Goal: Find specific page/section: Find specific page/section

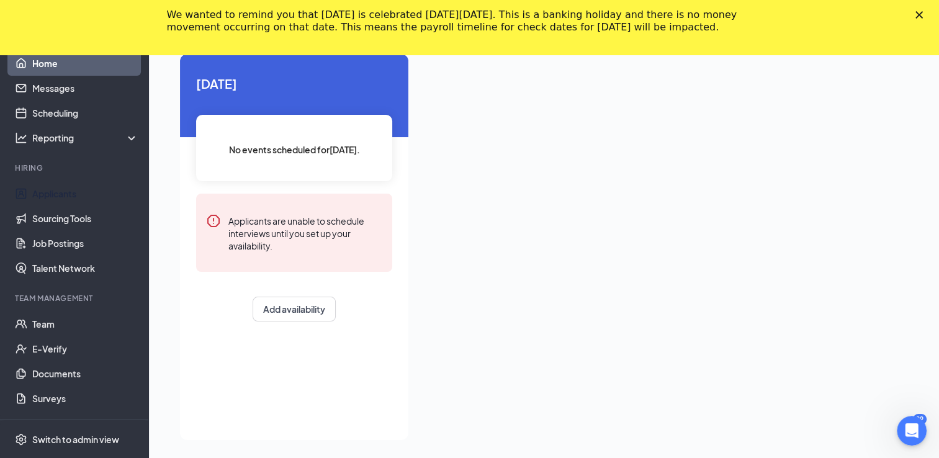
scroll to position [81, 0]
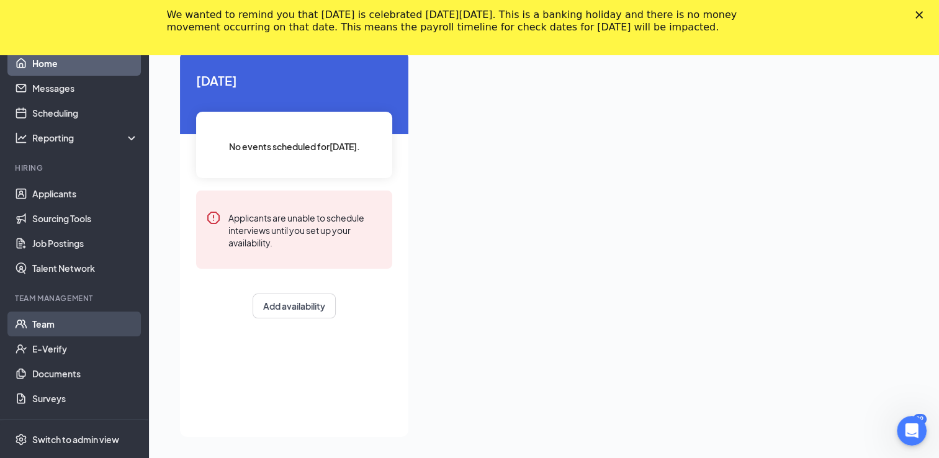
click at [35, 329] on link "Team" at bounding box center [85, 324] width 106 height 25
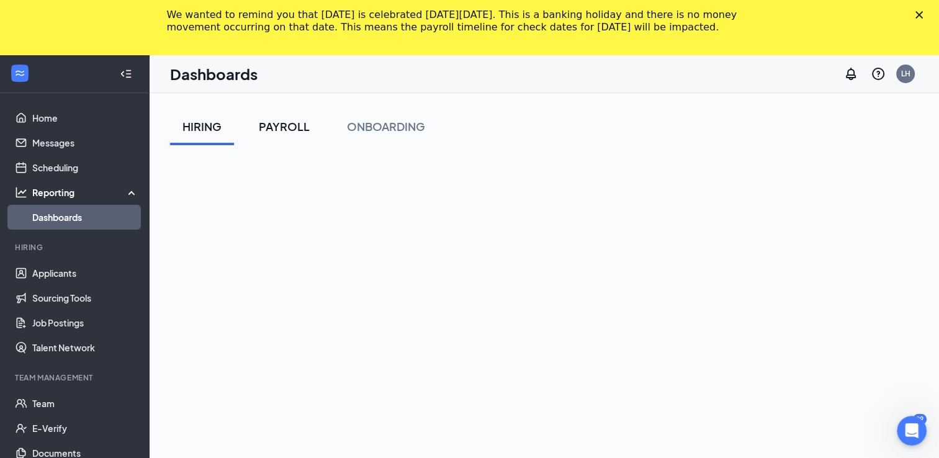
click at [297, 132] on div "PAYROLL" at bounding box center [284, 127] width 51 height 16
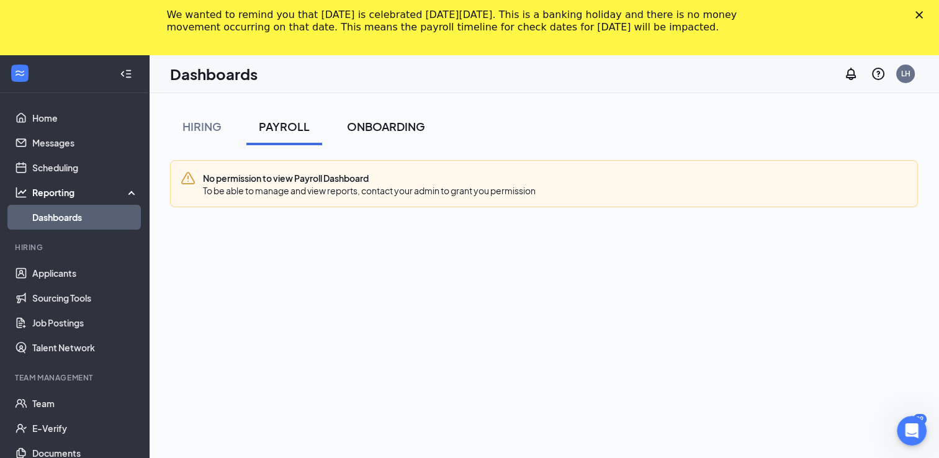
click at [404, 130] on div "ONBOARDING" at bounding box center [386, 127] width 78 height 16
